Goal: Task Accomplishment & Management: Complete application form

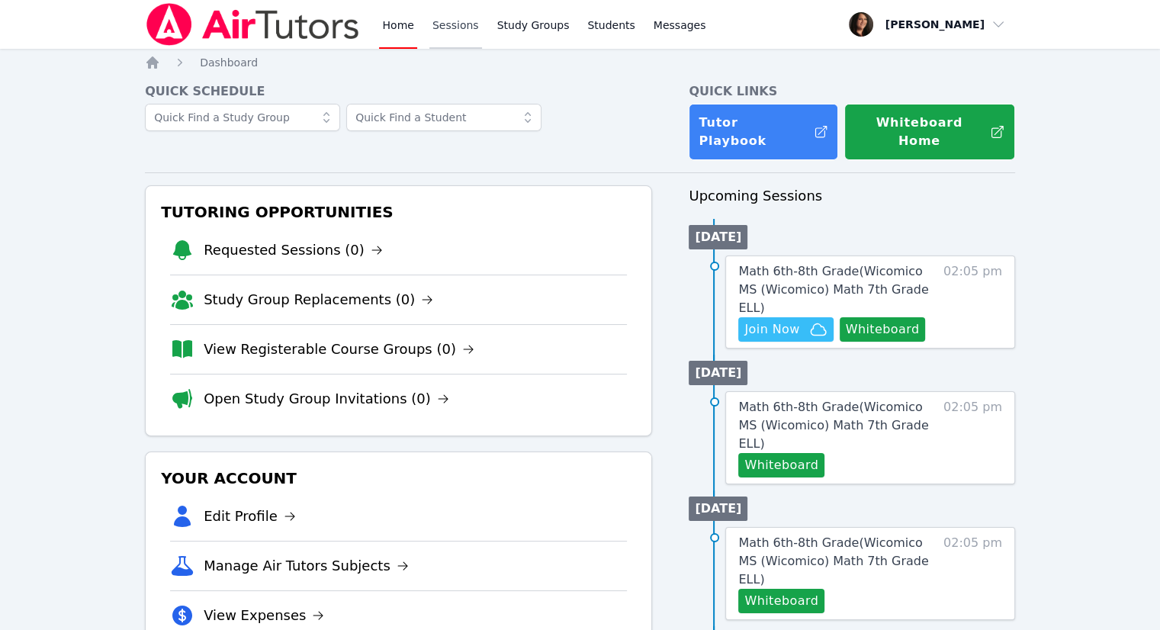
click at [442, 31] on link "Sessions" at bounding box center [455, 24] width 53 height 49
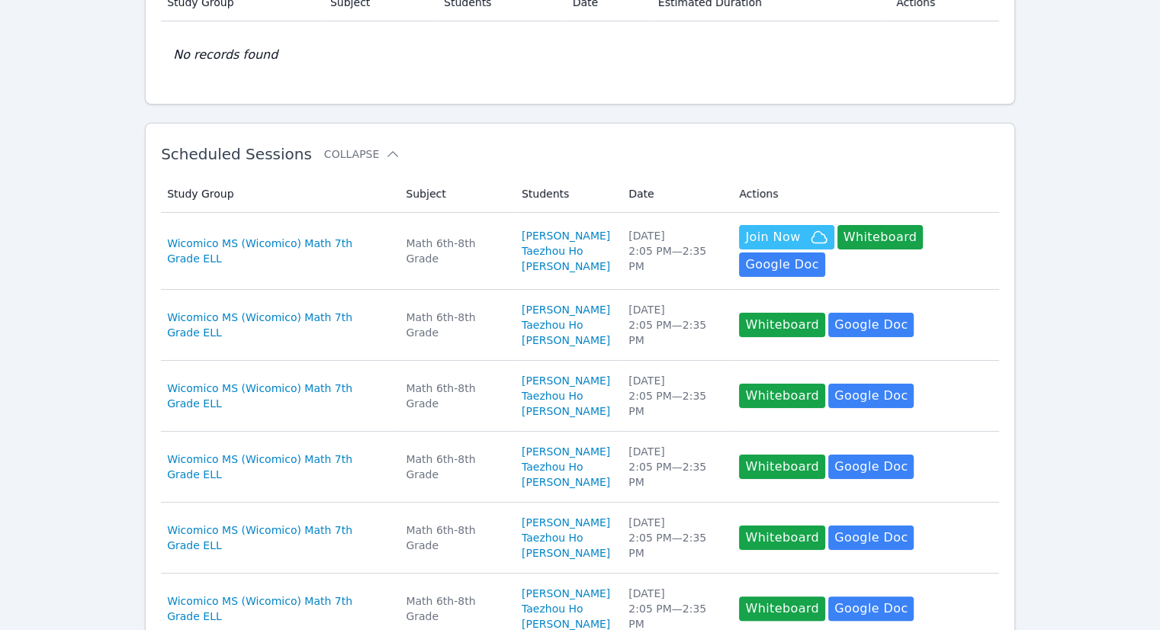
scroll to position [153, 0]
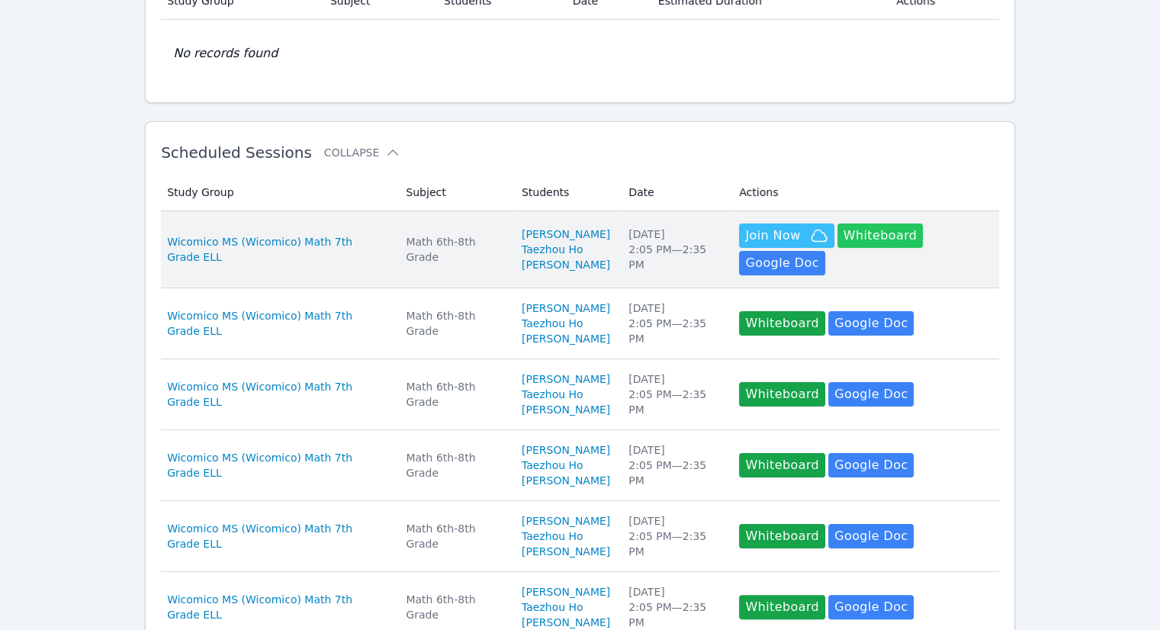
click at [883, 238] on button "Whiteboard" at bounding box center [881, 235] width 86 height 24
click at [860, 236] on button "Whiteboard" at bounding box center [881, 235] width 86 height 24
click at [771, 240] on span "Join Now" at bounding box center [772, 236] width 55 height 18
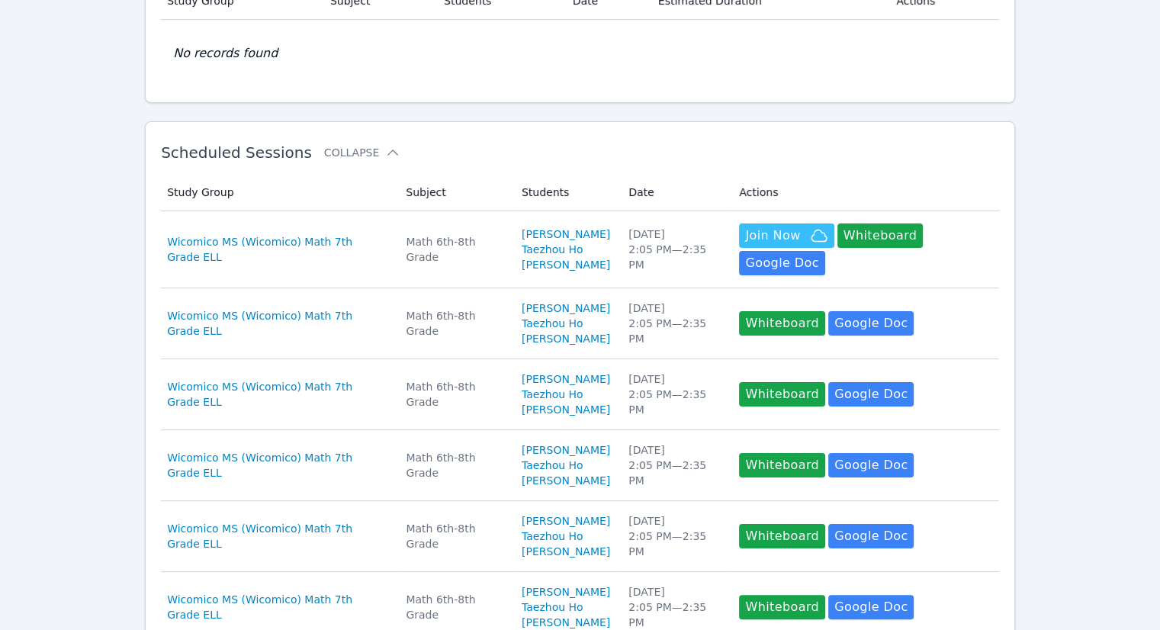
scroll to position [0, 0]
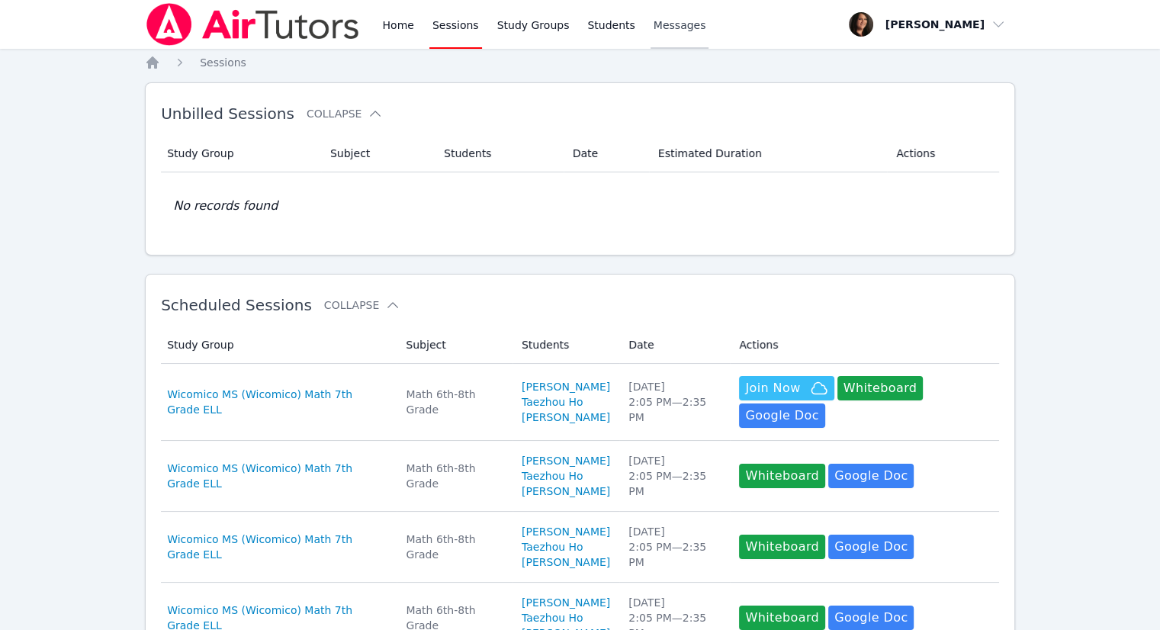
click at [678, 38] on link "Messages" at bounding box center [680, 24] width 59 height 49
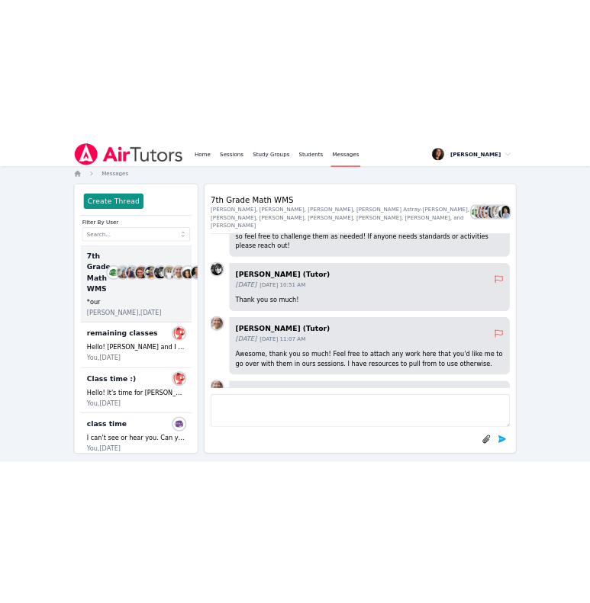
scroll to position [-410, 0]
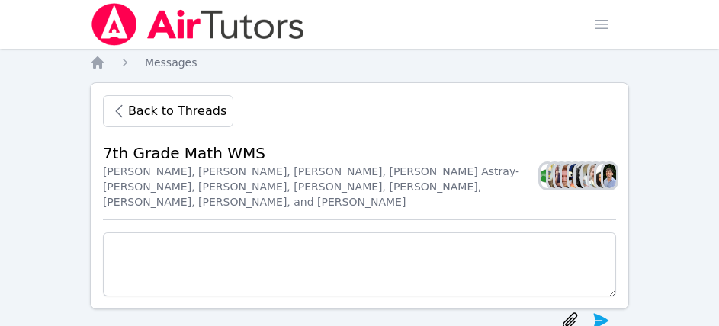
click at [355, 66] on nav "Home Messages" at bounding box center [359, 62] width 539 height 15
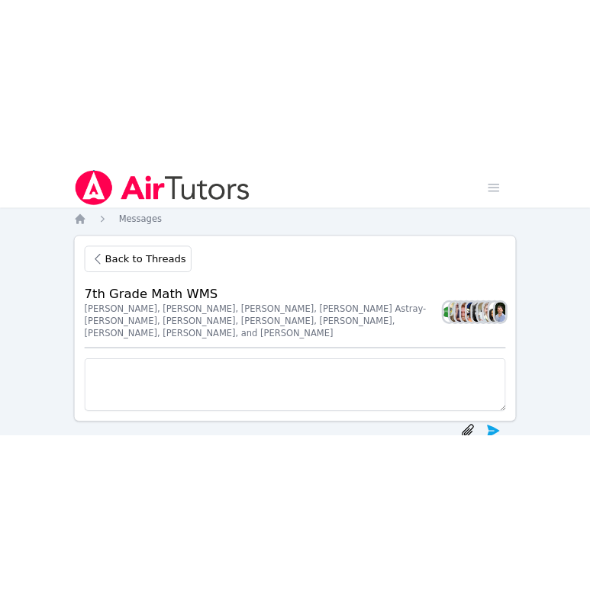
scroll to position [-172, 0]
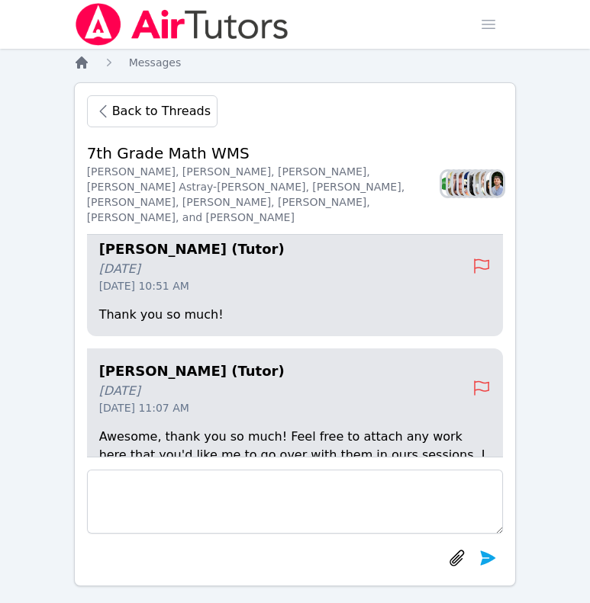
click at [78, 63] on icon "Breadcrumb" at bounding box center [82, 62] width 12 height 12
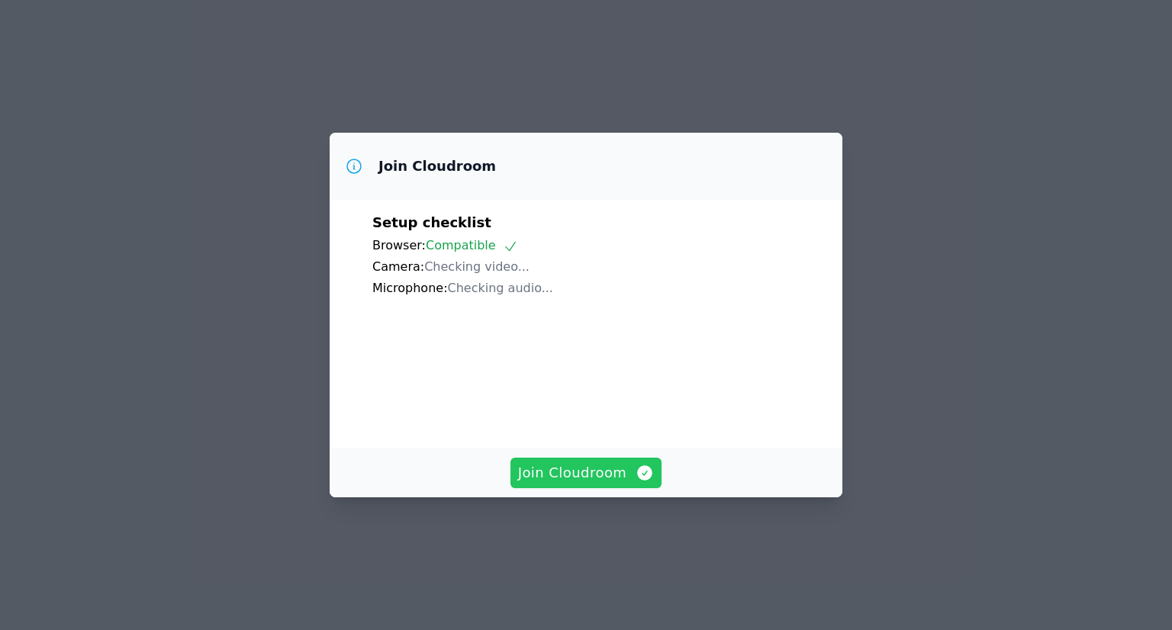
click at [588, 484] on span "Join Cloudroom" at bounding box center [586, 472] width 137 height 21
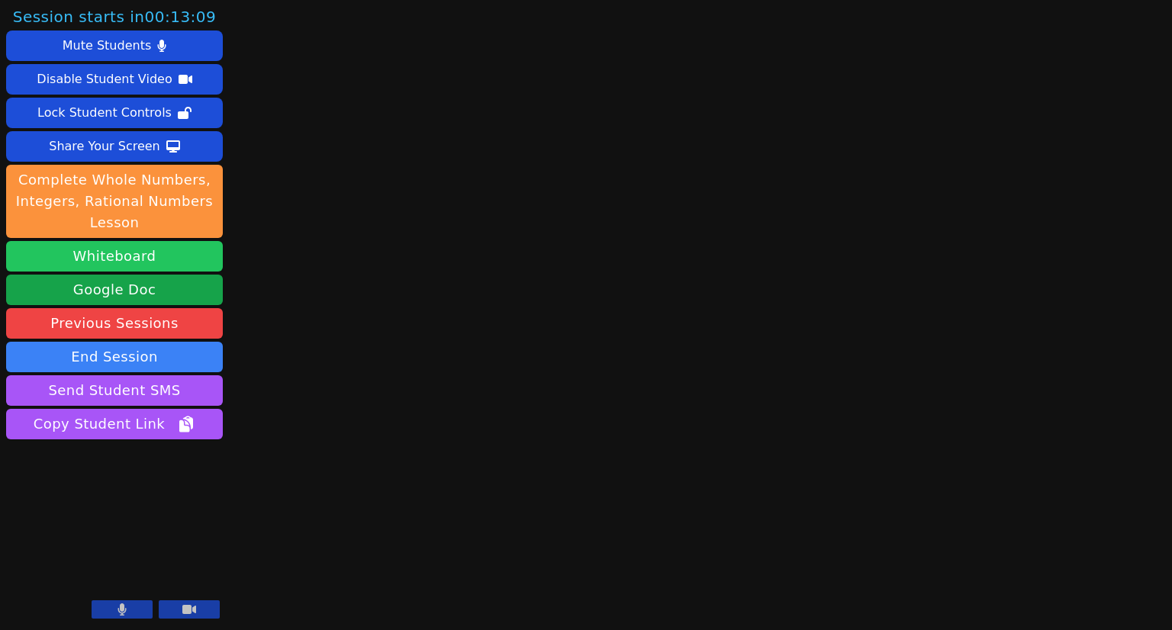
click at [75, 256] on button "Whiteboard" at bounding box center [114, 256] width 217 height 31
click at [117, 605] on icon at bounding box center [121, 609] width 9 height 12
click at [186, 608] on icon at bounding box center [189, 609] width 14 height 9
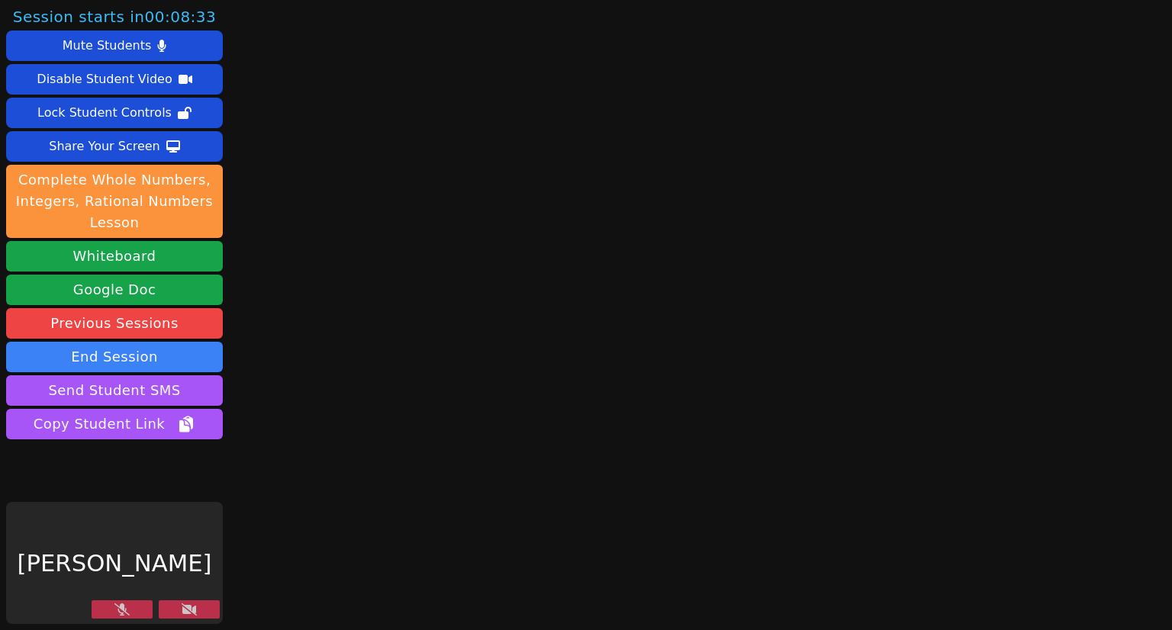
click at [197, 610] on button at bounding box center [189, 609] width 61 height 18
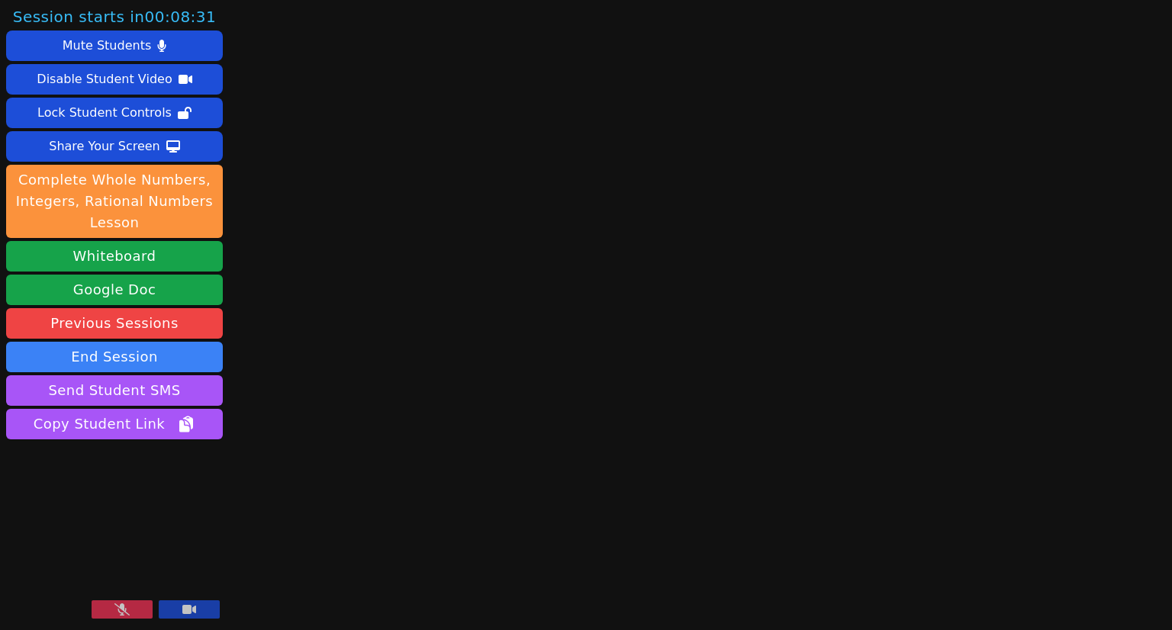
click at [197, 610] on button at bounding box center [189, 609] width 61 height 18
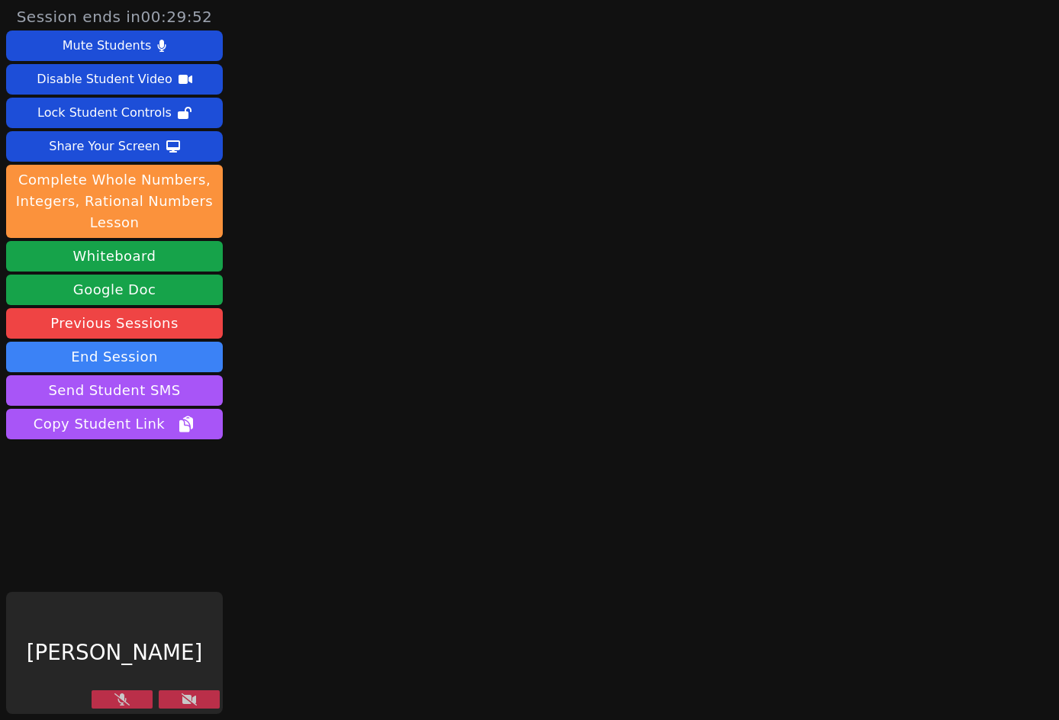
click at [194, 629] on icon at bounding box center [189, 699] width 15 height 12
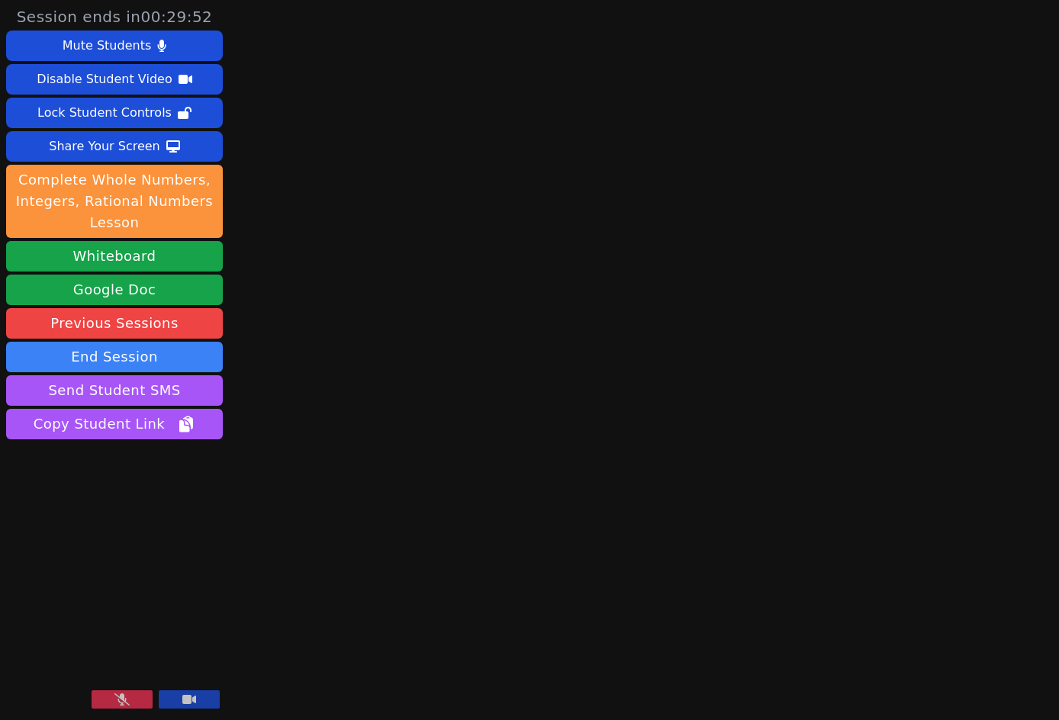
click at [114, 629] on icon at bounding box center [121, 699] width 15 height 12
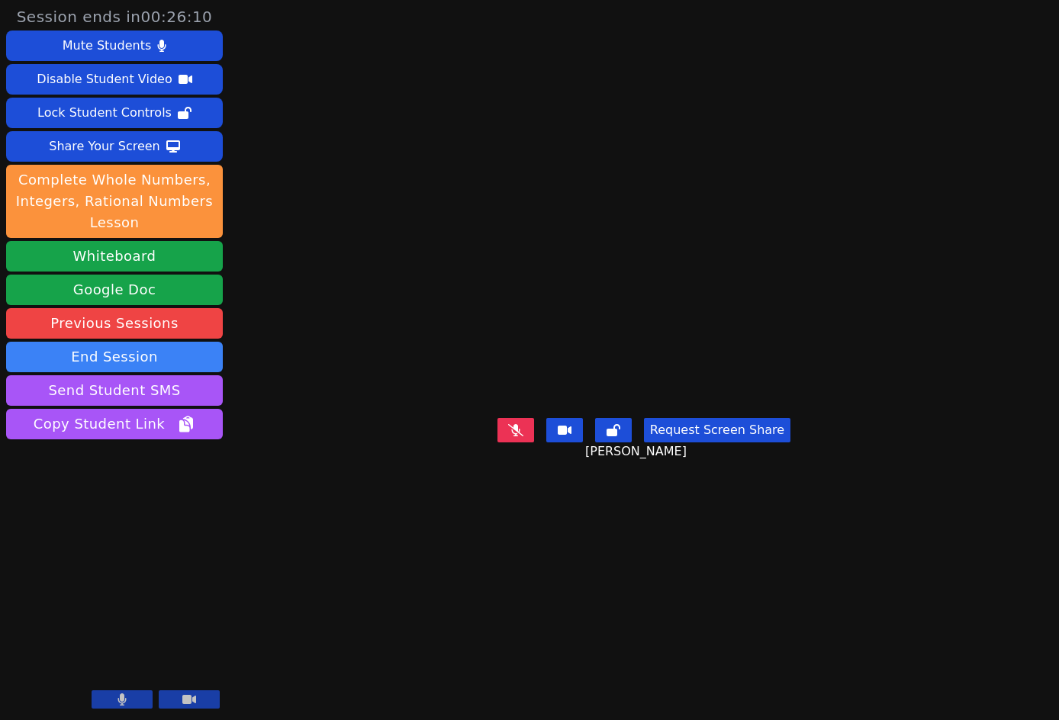
click at [529, 412] on video at bounding box center [643, 329] width 229 height 165
click at [523, 436] on icon at bounding box center [515, 430] width 15 height 12
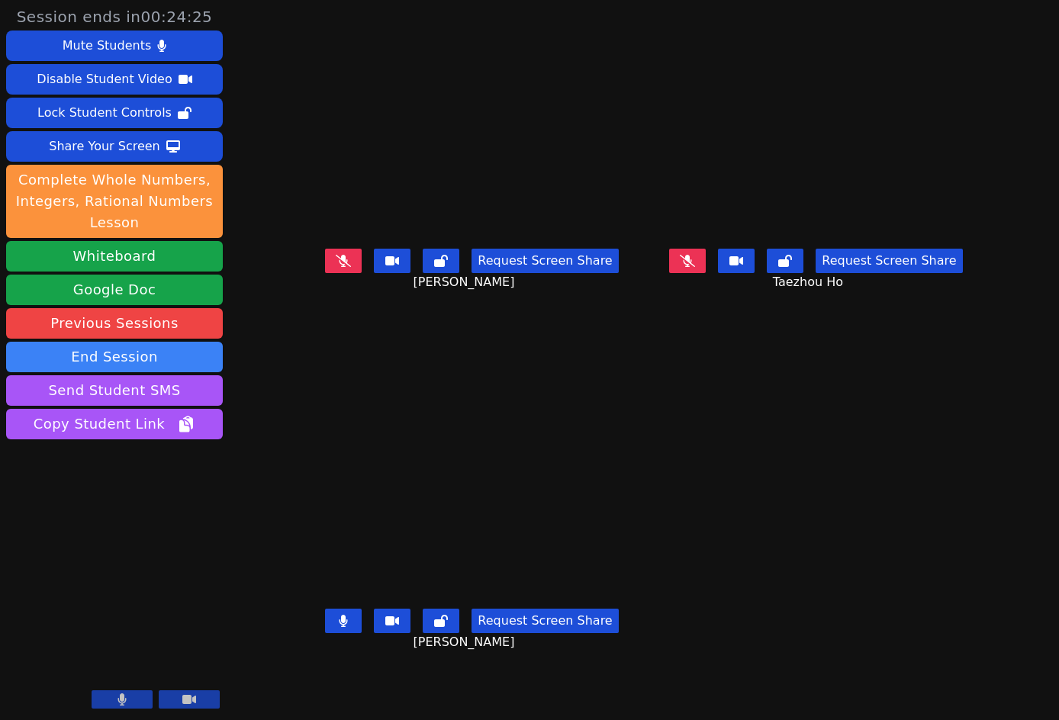
click at [325, 629] on button at bounding box center [343, 621] width 37 height 24
click at [325, 273] on button at bounding box center [343, 261] width 37 height 24
click at [695, 267] on icon at bounding box center [687, 261] width 15 height 12
click at [336, 627] on icon at bounding box center [343, 621] width 15 height 12
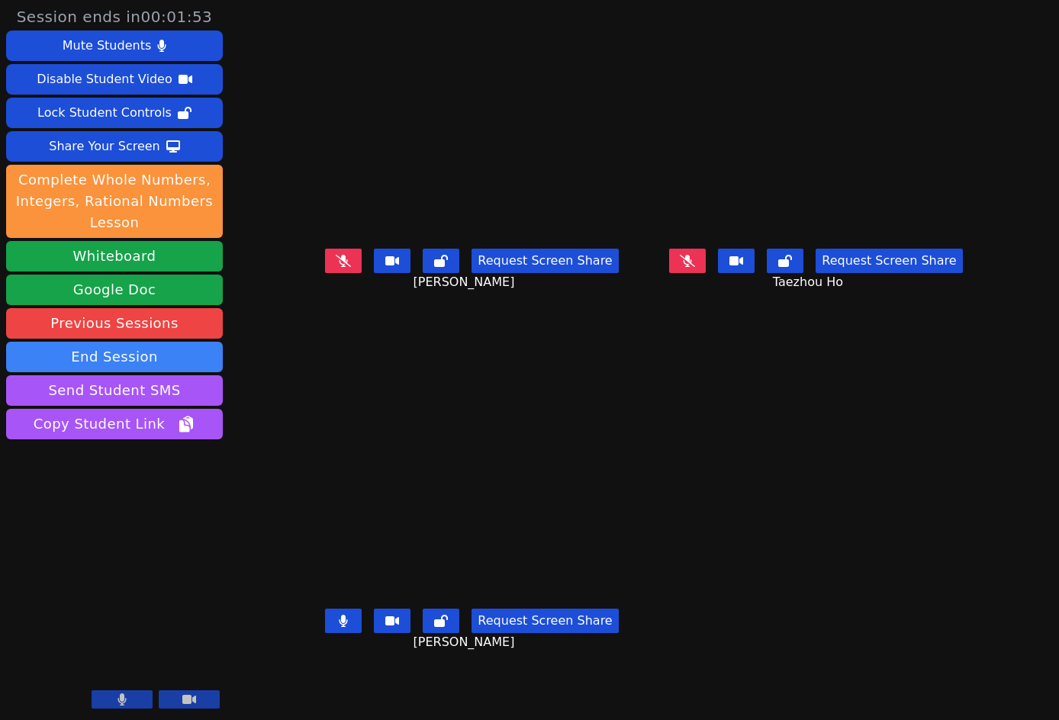
click at [325, 629] on button at bounding box center [343, 621] width 37 height 24
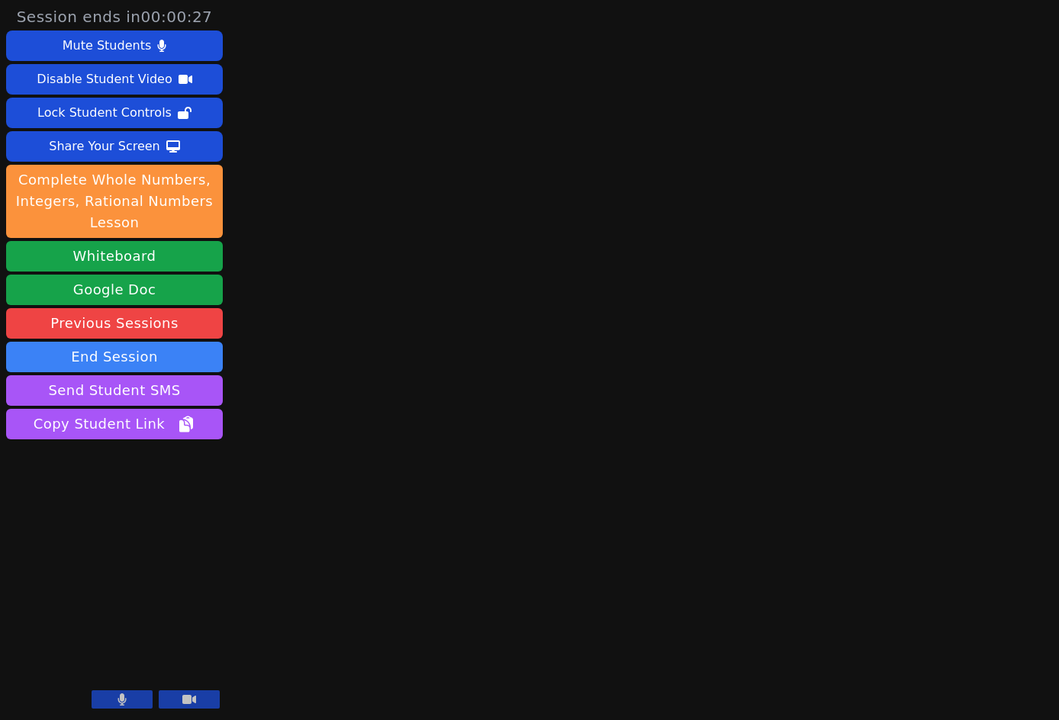
click at [203, 629] on button at bounding box center [189, 699] width 61 height 18
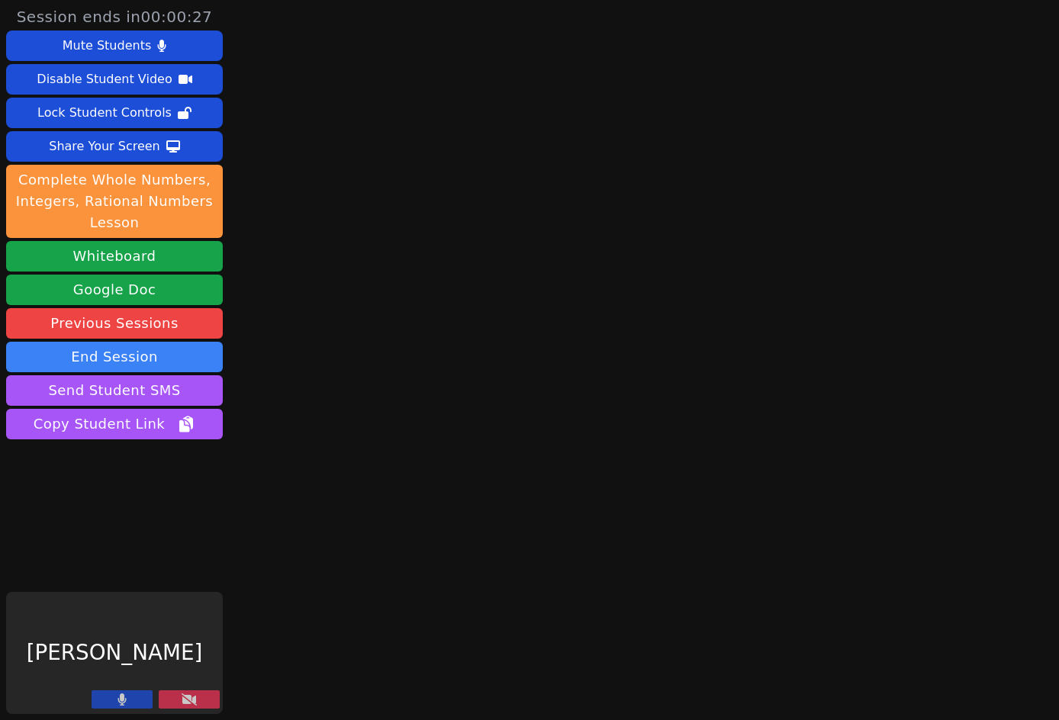
click at [107, 629] on button at bounding box center [122, 699] width 61 height 18
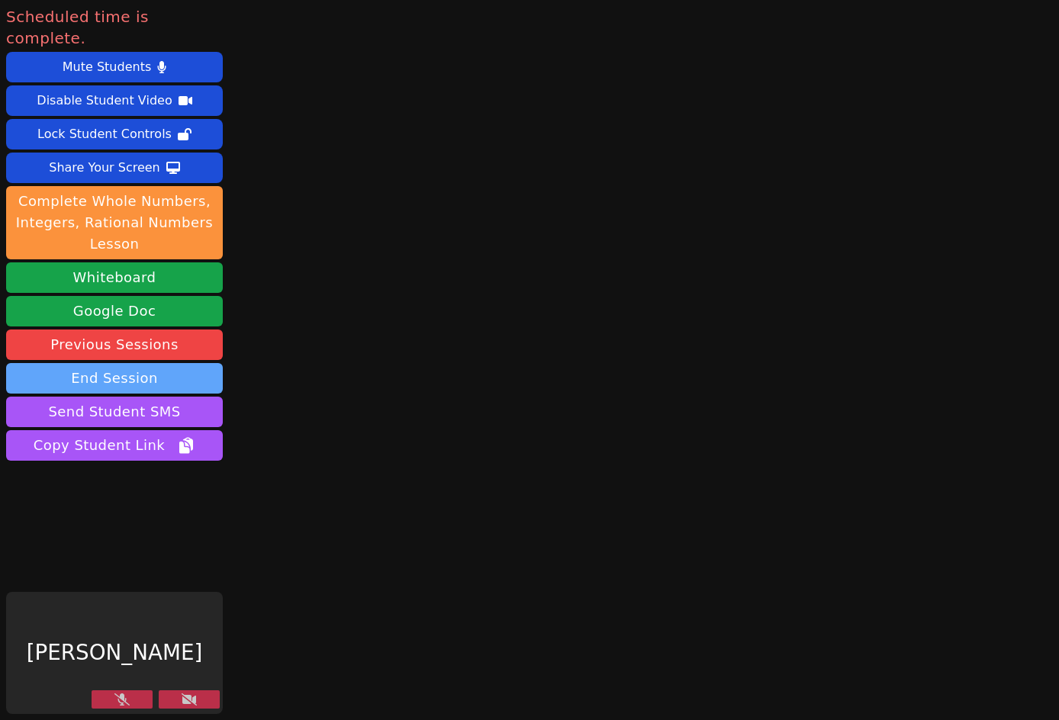
click at [100, 363] on button "End Session" at bounding box center [114, 378] width 217 height 31
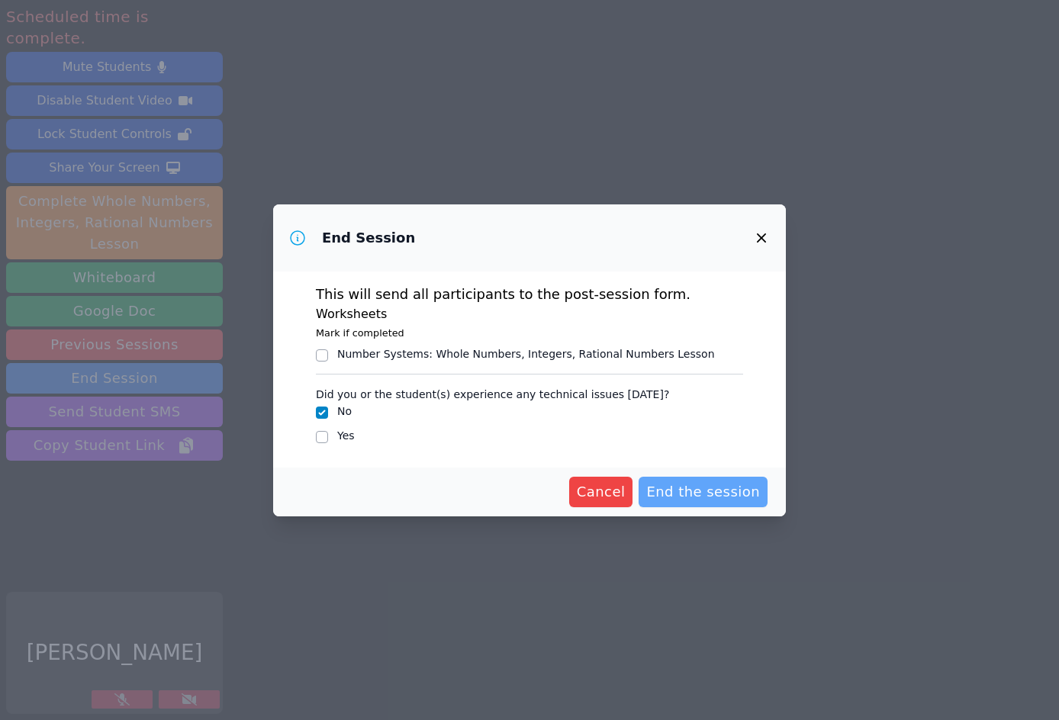
click at [732, 484] on span "End the session" at bounding box center [703, 491] width 114 height 21
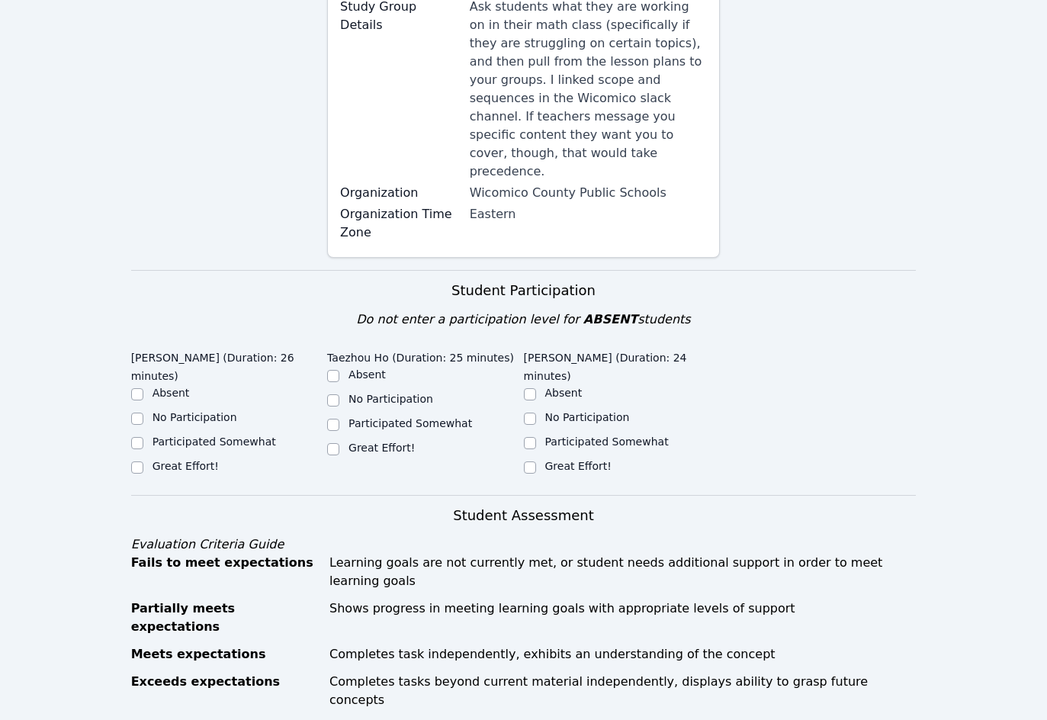
scroll to position [305, 0]
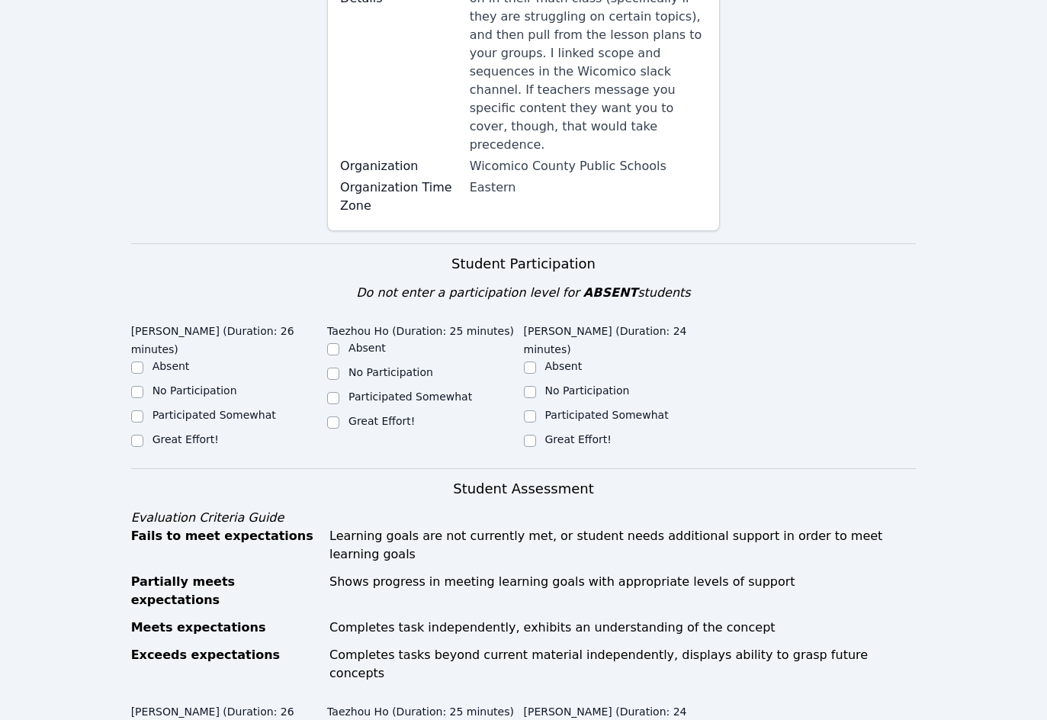
click at [169, 433] on label "Great Effort!" at bounding box center [186, 439] width 66 height 12
click at [143, 435] on input "Great Effort!" at bounding box center [137, 441] width 12 height 12
checkbox input "true"
click at [359, 415] on label "Great Effort!" at bounding box center [382, 421] width 66 height 12
click at [339, 416] on input "Great Effort!" at bounding box center [333, 422] width 12 height 12
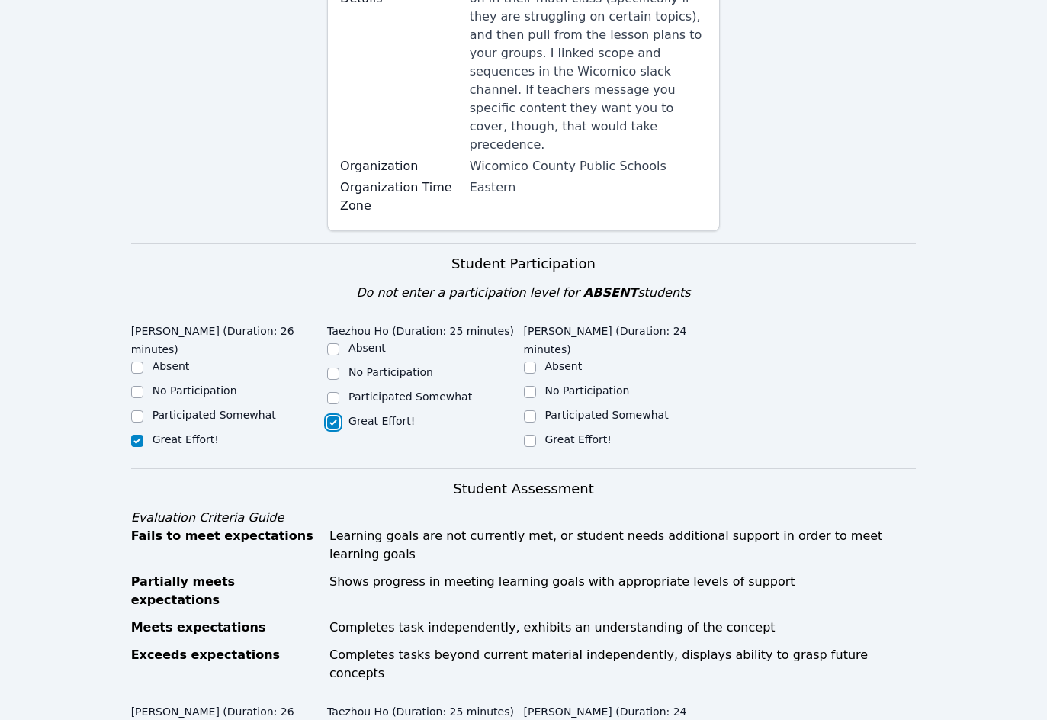
checkbox input "true"
click at [587, 433] on label "Great Effort!" at bounding box center [578, 439] width 66 height 12
click at [536, 435] on input "Great Effort!" at bounding box center [530, 441] width 12 height 12
checkbox input "true"
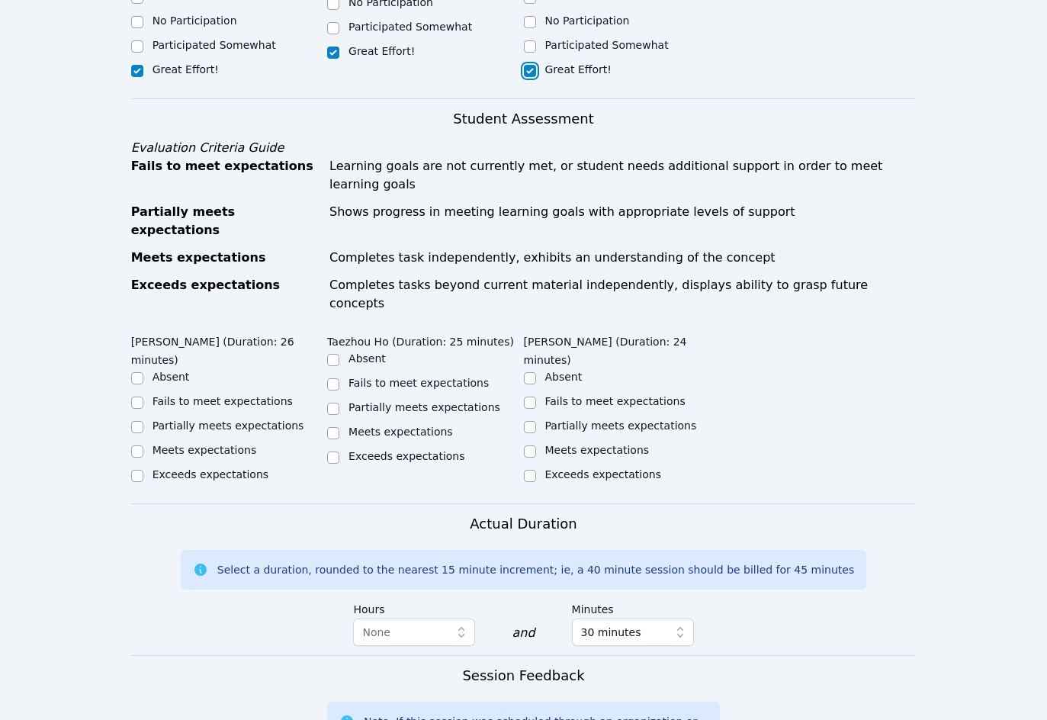
scroll to position [687, 0]
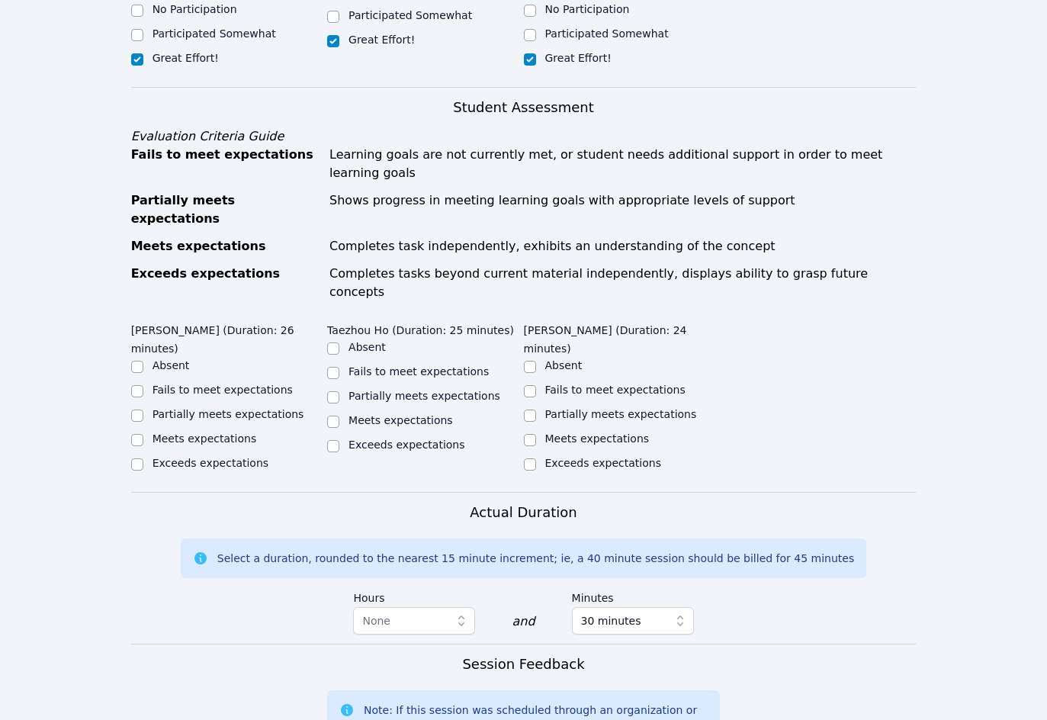
click at [182, 358] on ul "Absent Fails to meet expectations Partially meets expectations Meets expectatio…" at bounding box center [229, 416] width 196 height 116
click at [206, 433] on label "Meets expectations" at bounding box center [205, 439] width 105 height 12
click at [143, 434] on input "Meets expectations" at bounding box center [137, 440] width 12 height 12
checkbox input "true"
click at [424, 414] on label "Meets expectations" at bounding box center [401, 420] width 105 height 12
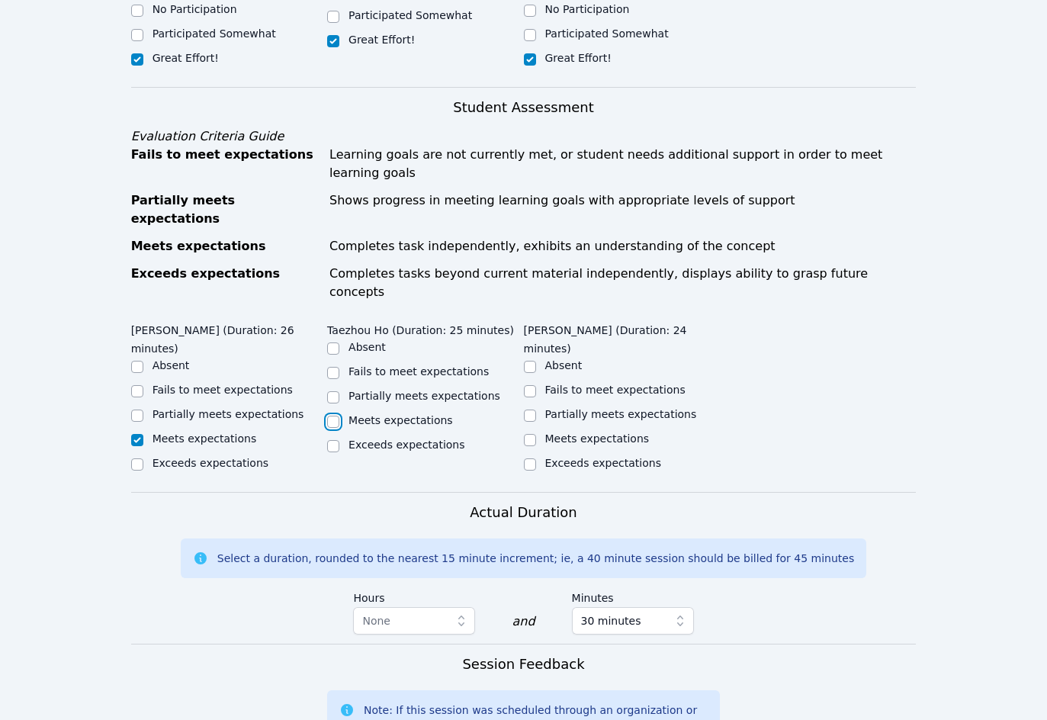
click at [339, 416] on input "Meets expectations" at bounding box center [333, 422] width 12 height 12
checkbox input "true"
click at [569, 433] on label "Meets expectations" at bounding box center [597, 439] width 105 height 12
click at [536, 434] on input "Meets expectations" at bounding box center [530, 440] width 12 height 12
checkbox input "true"
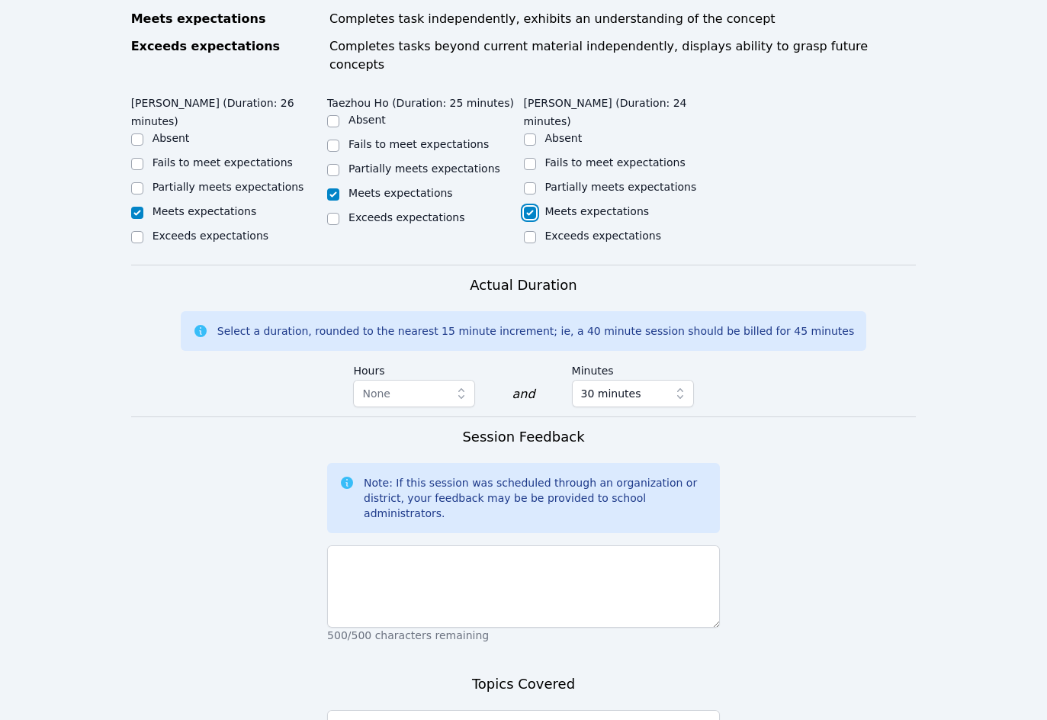
scroll to position [1039, 0]
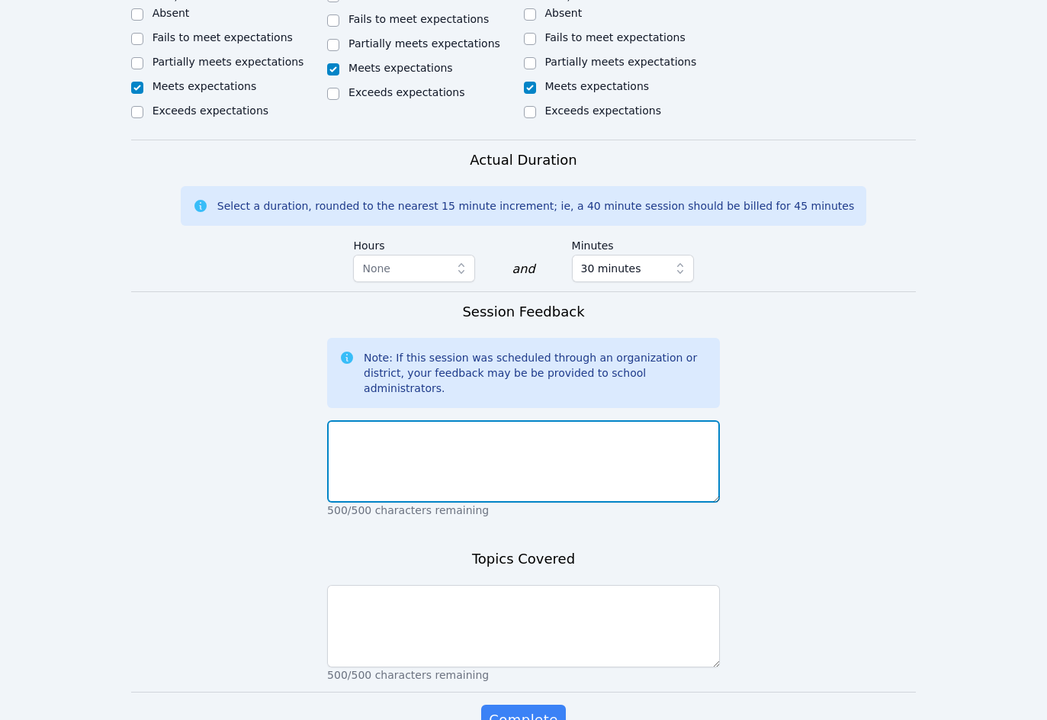
click at [445, 420] on textarea at bounding box center [523, 461] width 393 height 82
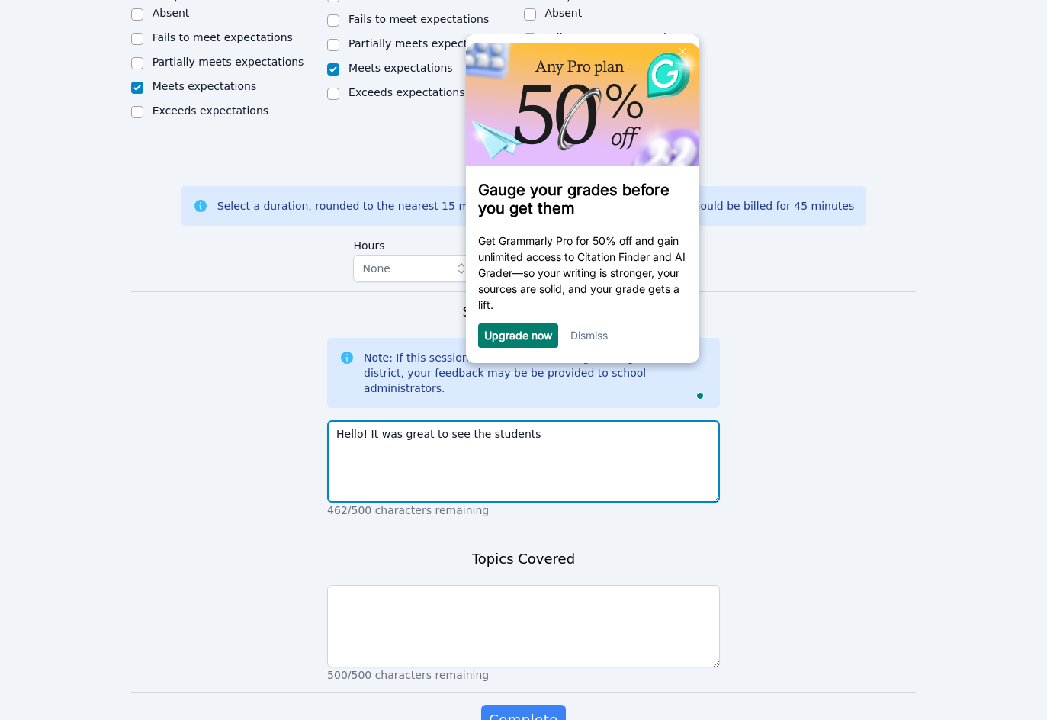
scroll to position [0, 0]
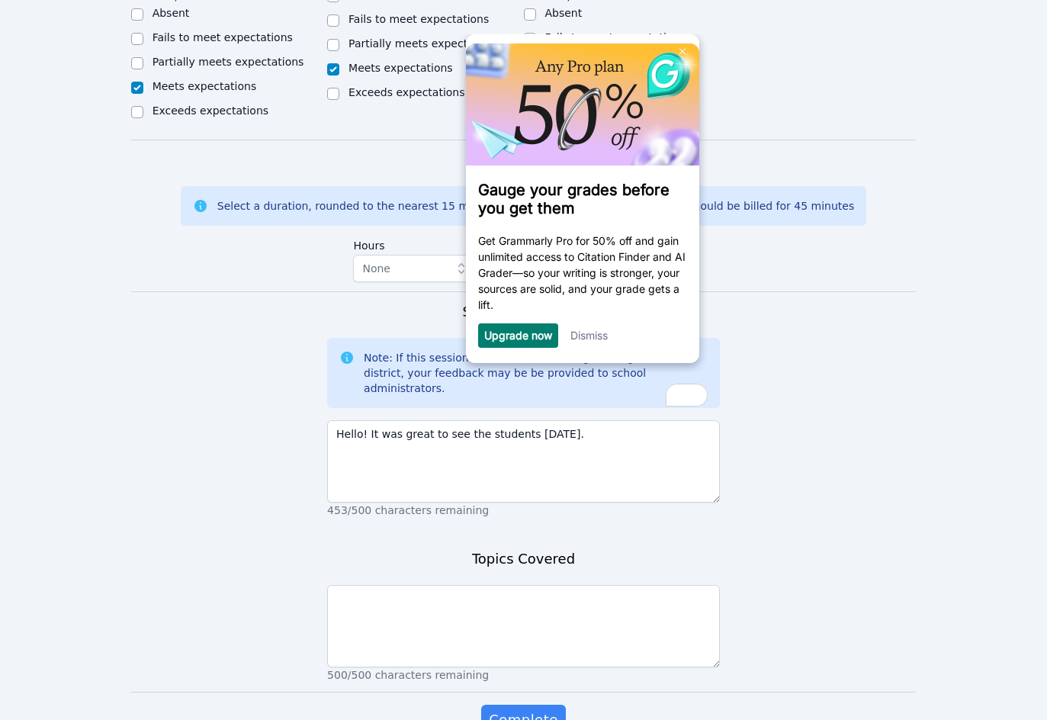
click at [600, 341] on link "Dismiss" at bounding box center [588, 335] width 37 height 13
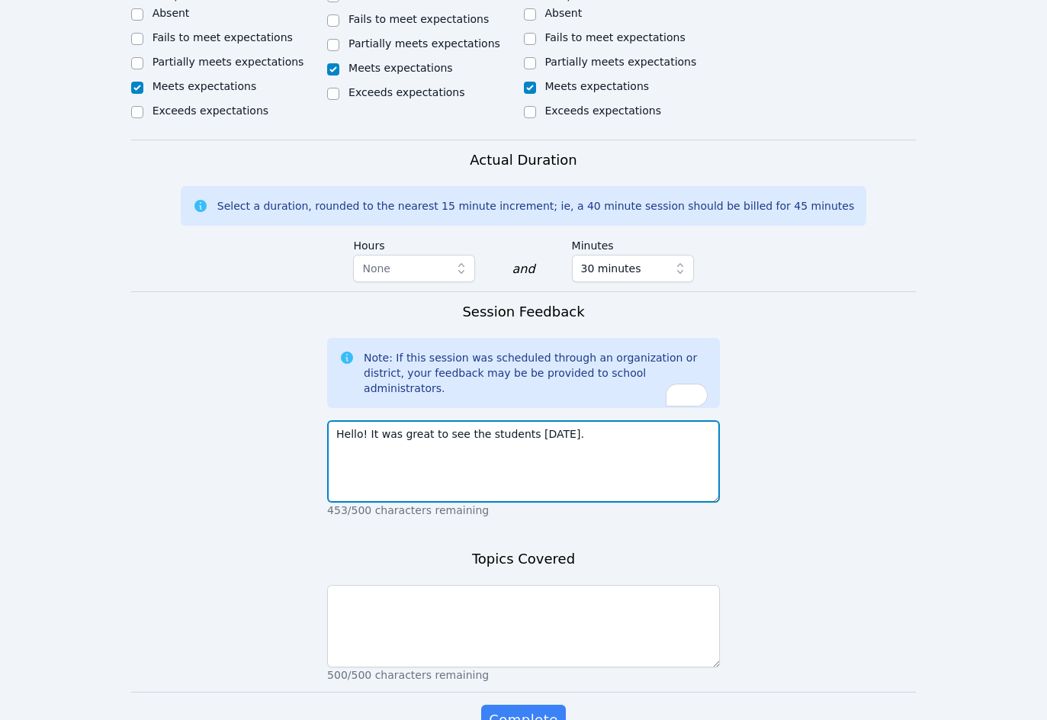
click at [605, 420] on textarea "Hello! It was great to see the students [DATE]." at bounding box center [523, 461] width 393 height 82
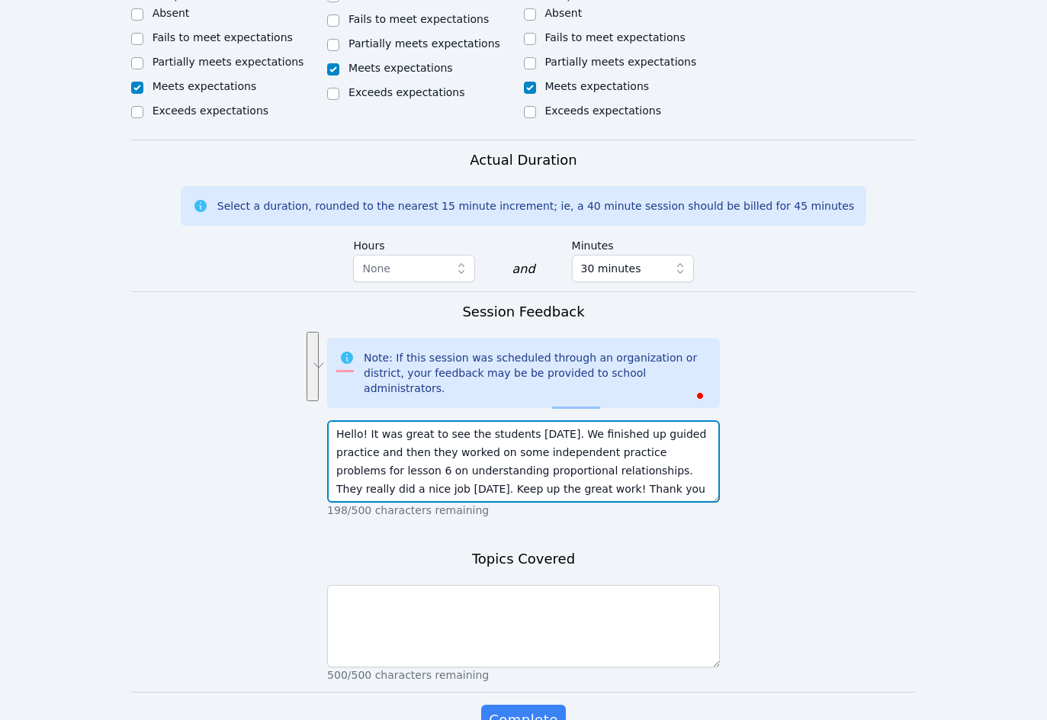
click at [668, 420] on textarea "Hello! It was great to see the students [DATE]. We finished up guided practice …" at bounding box center [523, 461] width 393 height 82
click at [667, 420] on textarea "Hello! It was great to see the students [DATE]. We finished up guided practice …" at bounding box center [523, 461] width 393 height 82
drag, startPoint x: 651, startPoint y: 360, endPoint x: 529, endPoint y: 383, distance: 124.2
click at [529, 420] on textarea "Hello! It was great to see the students [DATE]. We finished up guided practice …" at bounding box center [523, 461] width 393 height 82
type textarea "Hello! It was great to see the students [DATE]. We finished up guided practice …"
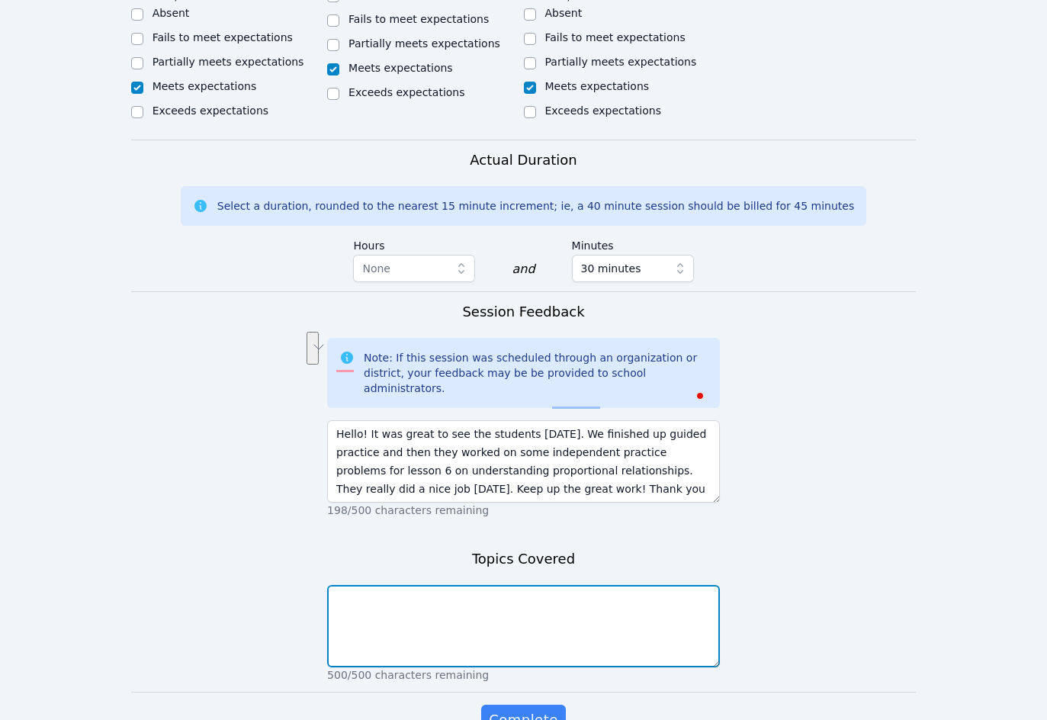
click at [457, 585] on textarea at bounding box center [523, 626] width 393 height 82
paste textarea "lesson 6 on understanding proportional relationships"
type textarea "lesson 6 on understanding proportional relationships"
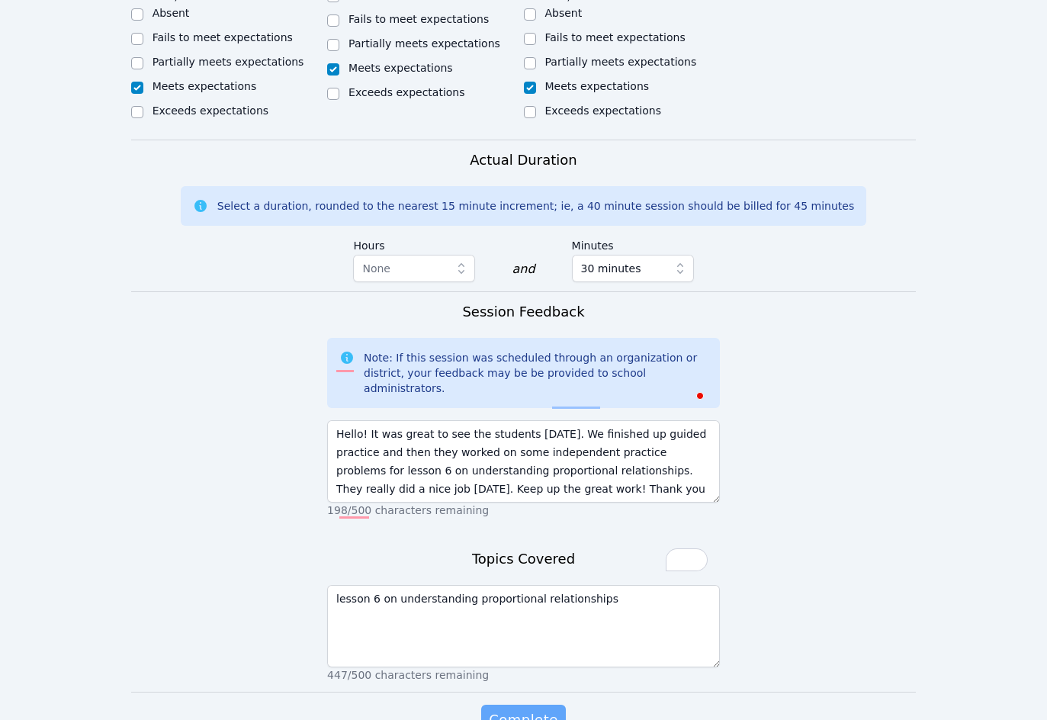
click at [523, 629] on span "Complete" at bounding box center [523, 719] width 69 height 21
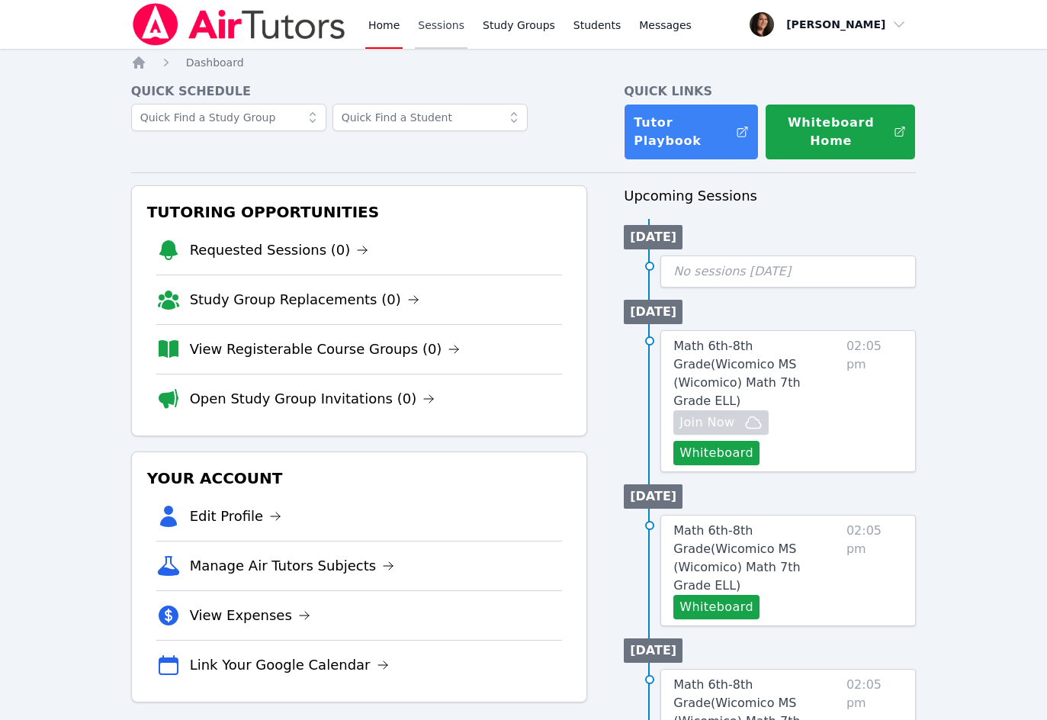
click at [439, 29] on link "Sessions" at bounding box center [441, 24] width 53 height 49
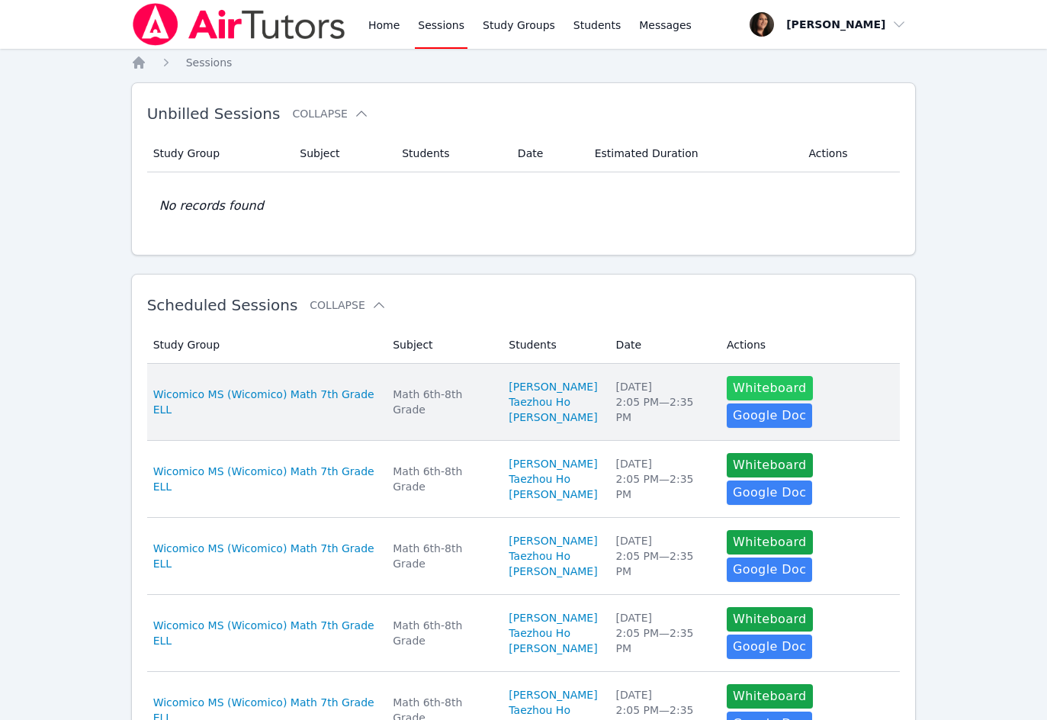
click at [741, 400] on button "Whiteboard" at bounding box center [770, 388] width 86 height 24
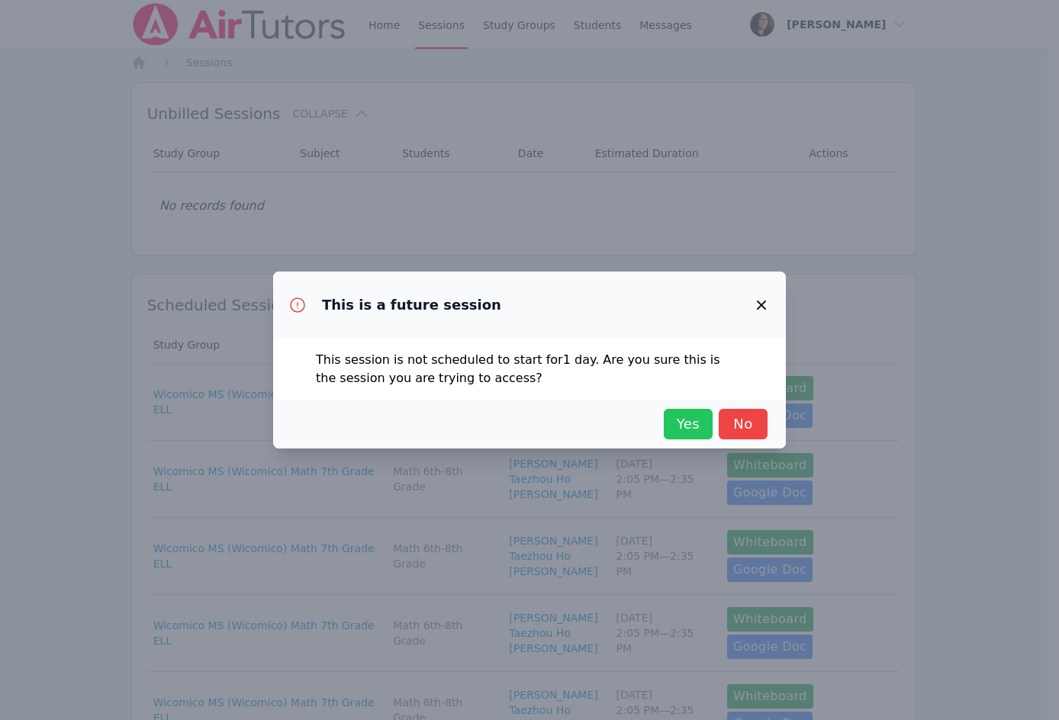
click at [691, 426] on span "Yes" at bounding box center [688, 423] width 34 height 21
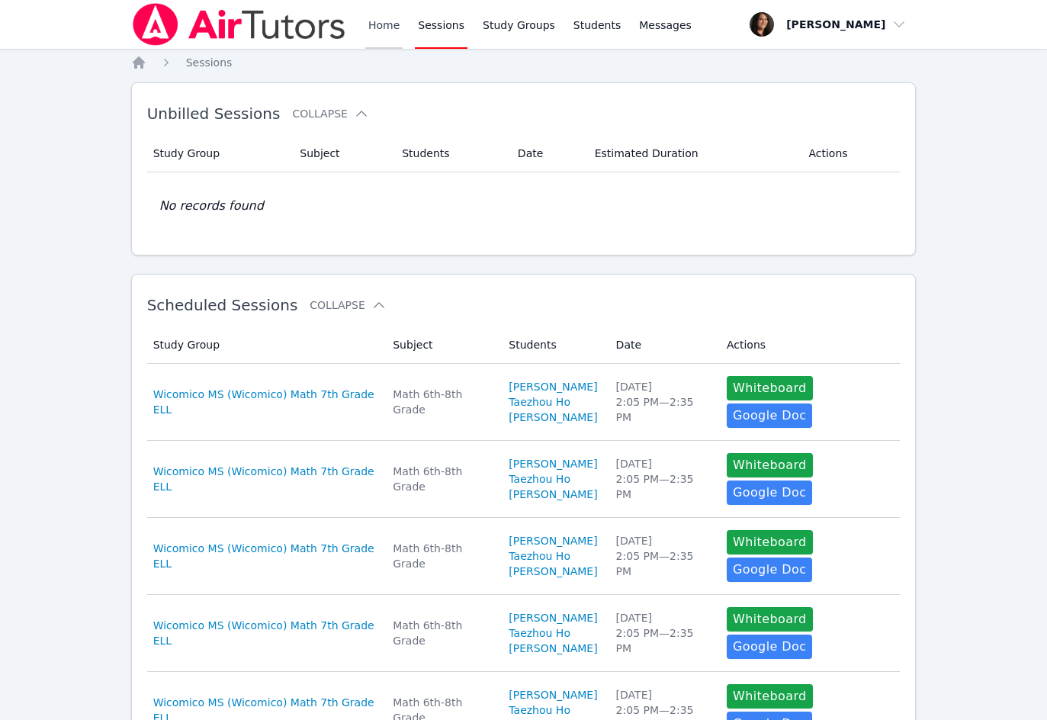
click at [385, 23] on link "Home" at bounding box center [383, 24] width 37 height 49
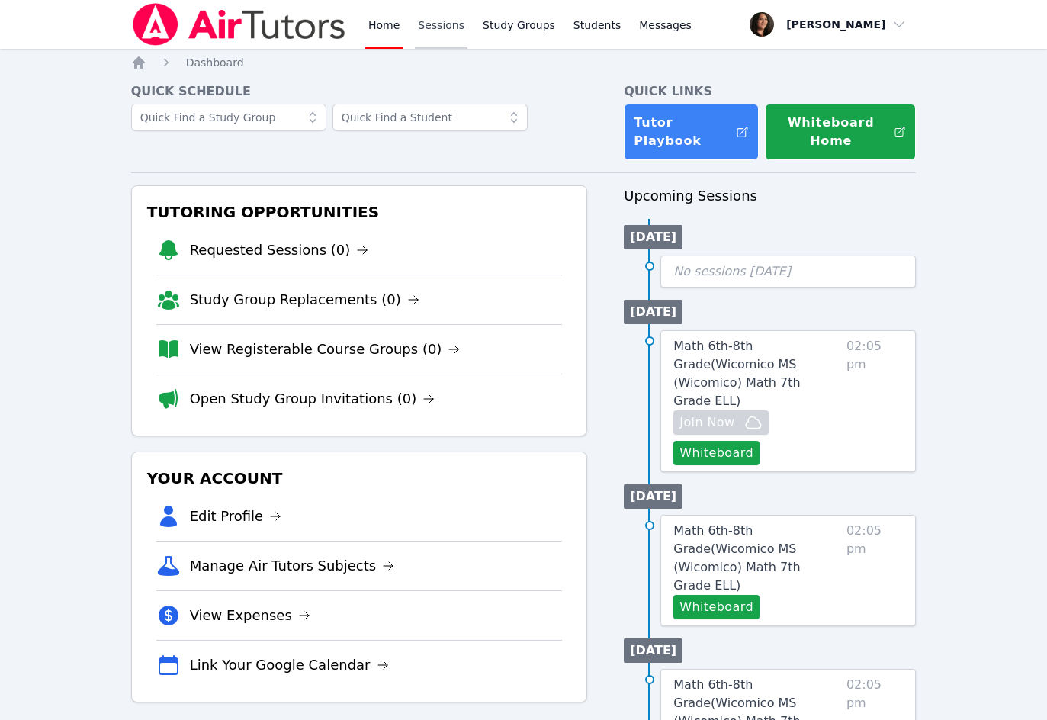
click at [419, 19] on link "Sessions" at bounding box center [441, 24] width 53 height 49
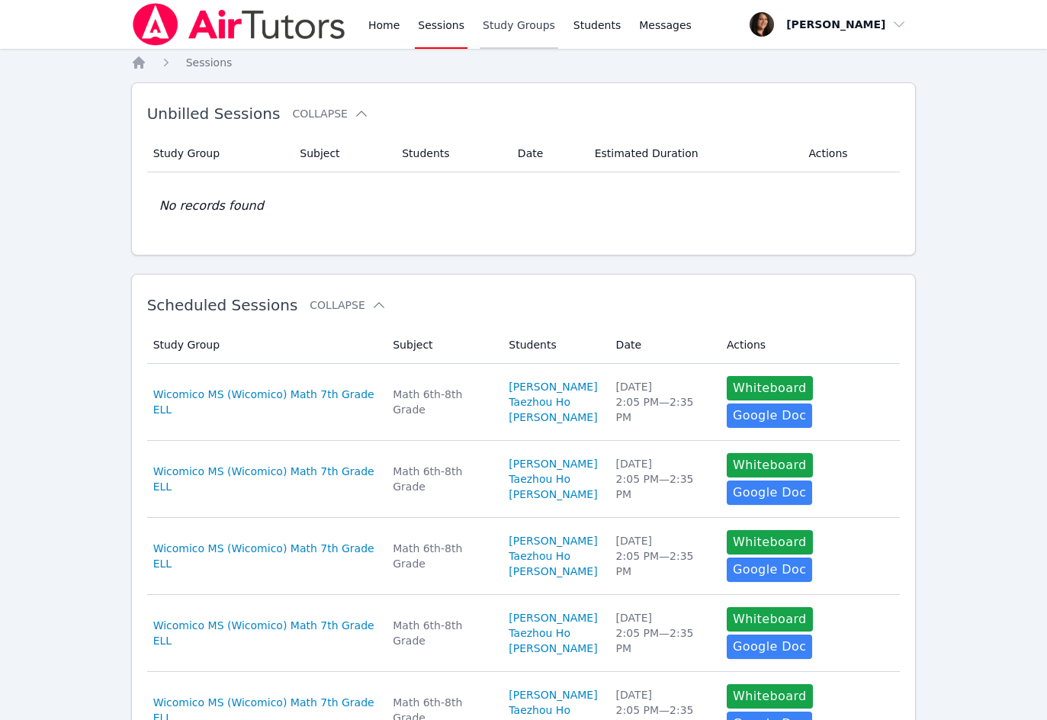
click at [480, 18] on link "Study Groups" at bounding box center [519, 24] width 79 height 49
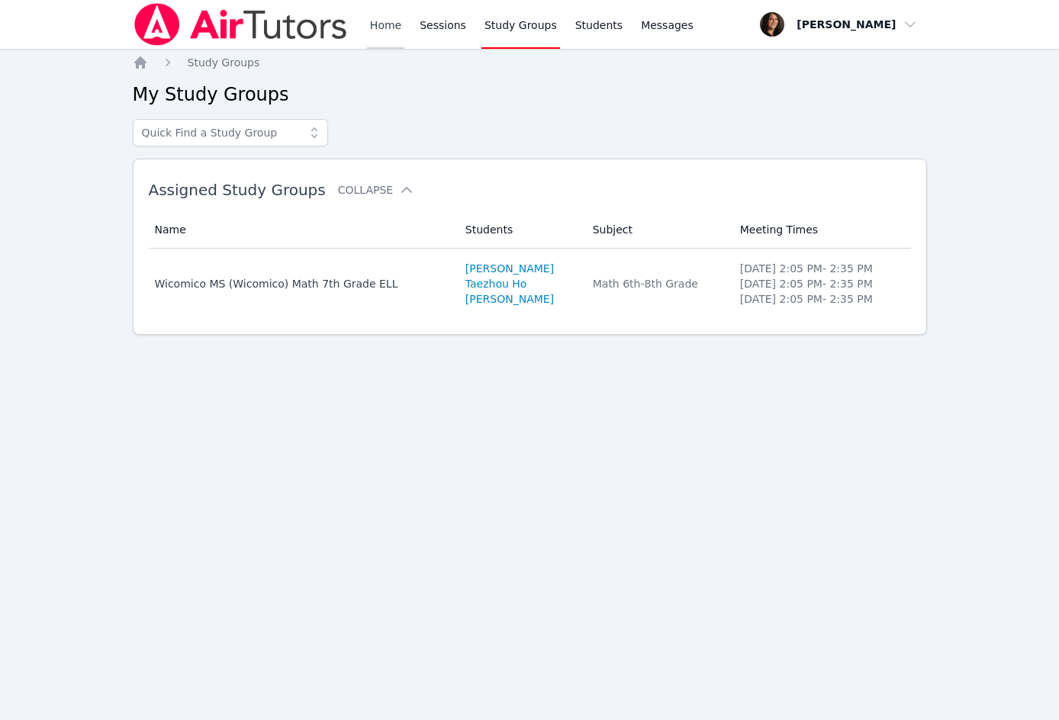
click at [375, 33] on link "Home" at bounding box center [385, 24] width 37 height 49
